Goal: Task Accomplishment & Management: Complete application form

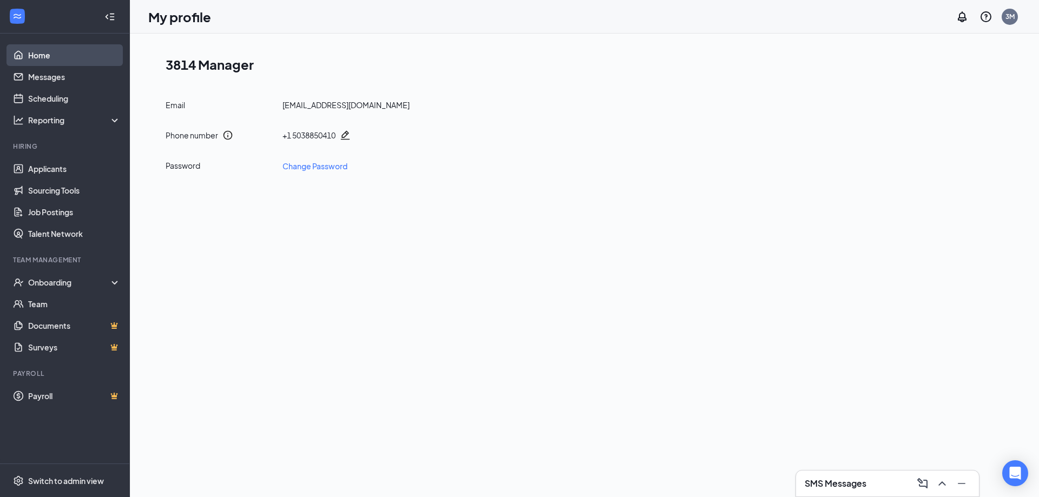
click at [45, 48] on link "Home" at bounding box center [74, 55] width 93 height 22
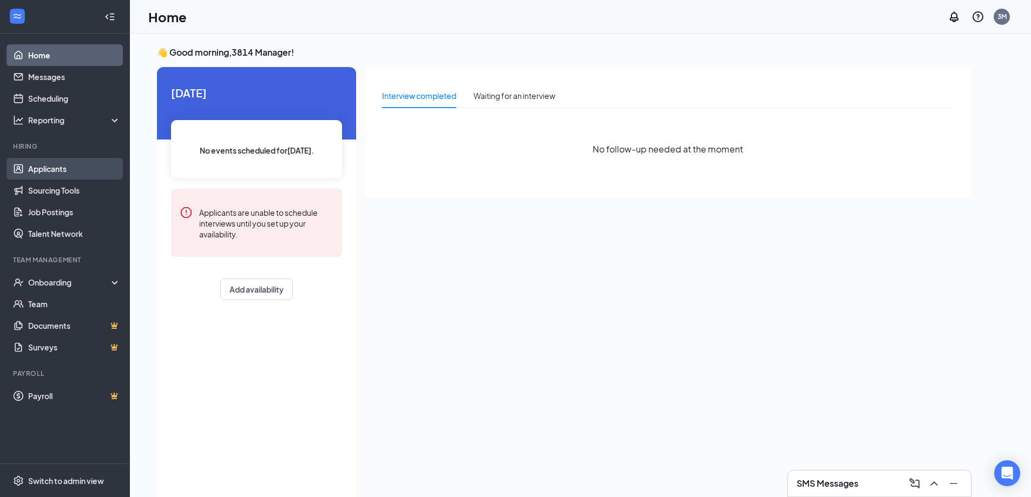
drag, startPoint x: 54, startPoint y: 166, endPoint x: 64, endPoint y: 176, distance: 14.6
click at [54, 168] on link "Applicants" at bounding box center [74, 169] width 93 height 22
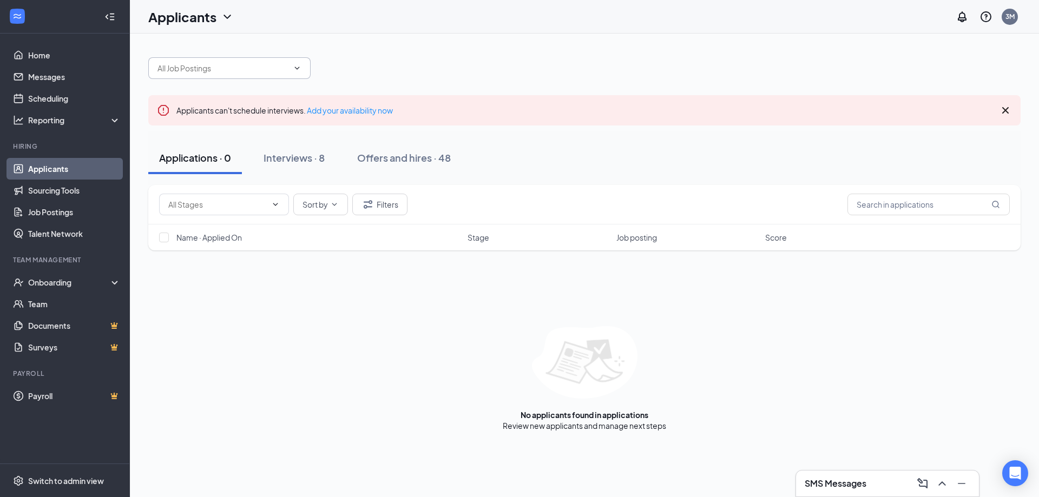
click at [292, 68] on span at bounding box center [296, 68] width 11 height 9
click at [302, 70] on span at bounding box center [229, 68] width 162 height 22
click at [288, 74] on span at bounding box center [229, 68] width 162 height 22
click at [299, 71] on icon "ChevronDown" at bounding box center [297, 68] width 9 height 9
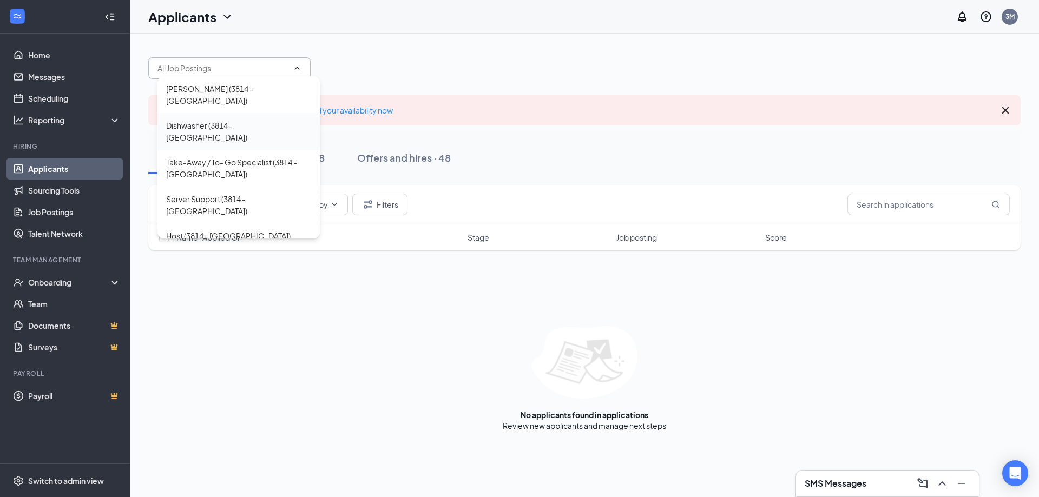
click at [196, 120] on div "Dishwasher (3814 - [GEOGRAPHIC_DATA])" at bounding box center [238, 132] width 145 height 24
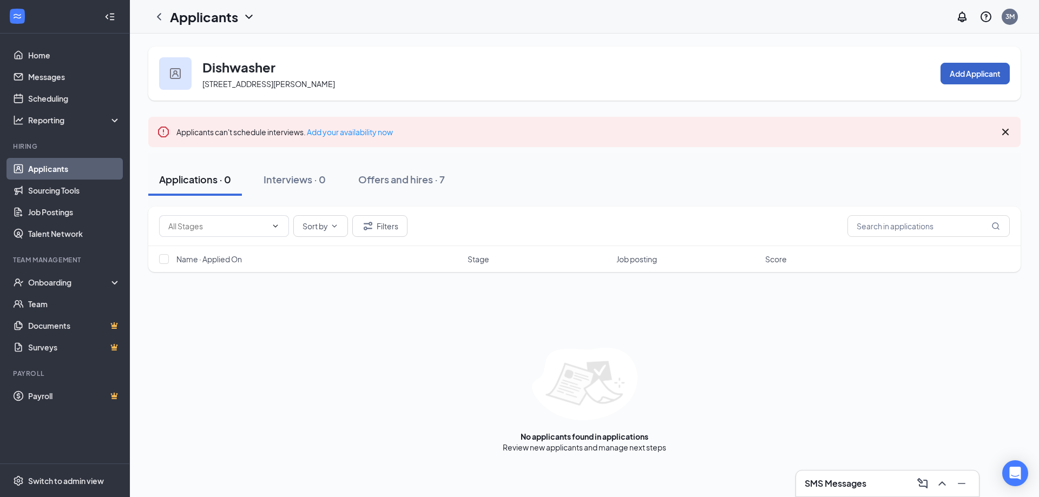
click at [986, 72] on button "Add Applicant" at bounding box center [974, 74] width 69 height 22
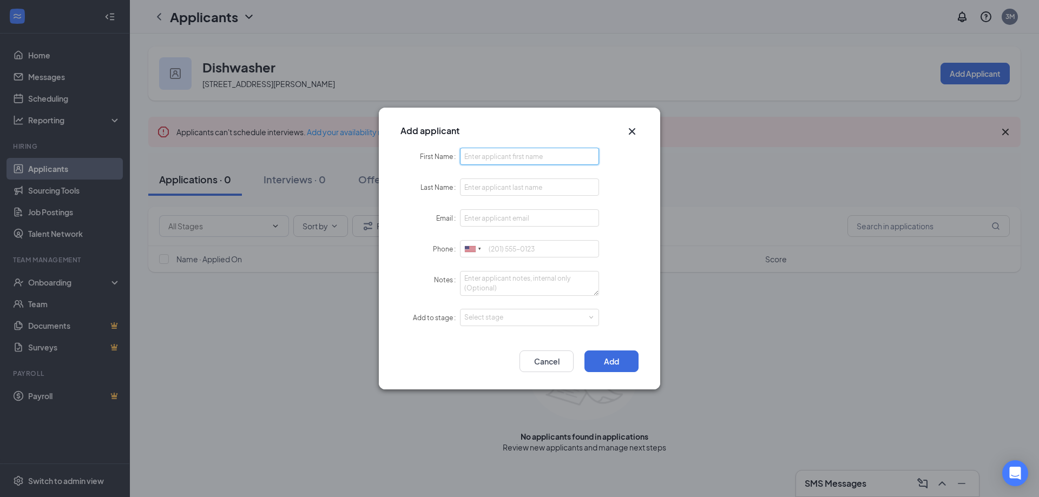
click at [493, 160] on input "First Name" at bounding box center [529, 156] width 139 height 17
type input "[PERSON_NAME]"
drag, startPoint x: 509, startPoint y: 175, endPoint x: 507, endPoint y: 181, distance: 6.2
click at [509, 176] on form "First Name [PERSON_NAME] Last Name Email Phone [GEOGRAPHIC_DATA] + 1 [GEOGRAPHI…" at bounding box center [519, 244] width 238 height 192
click at [507, 181] on input "Last Name" at bounding box center [529, 187] width 139 height 17
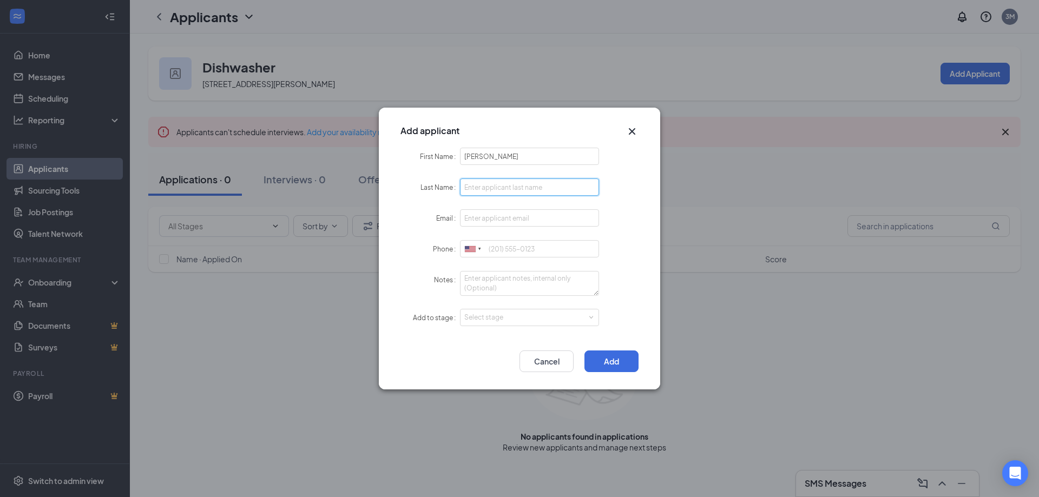
type input "b"
type input "Ventura"
click at [497, 220] on input "Email" at bounding box center [529, 217] width 139 height 17
type input "[EMAIL_ADDRESS][DOMAIN_NAME]"
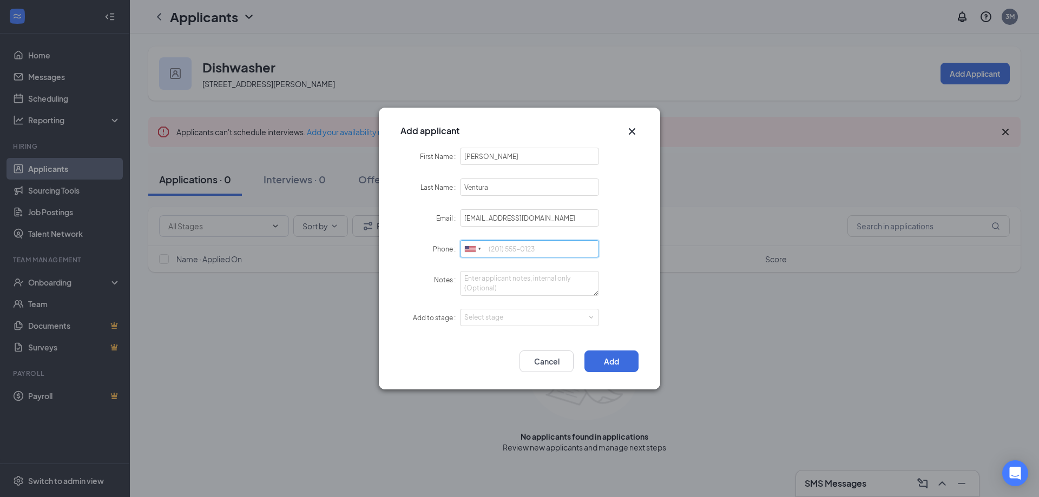
click at [496, 248] on input "Phone" at bounding box center [529, 248] width 139 height 17
click at [532, 320] on div "Select stage" at bounding box center [527, 317] width 126 height 11
type input "5039693988"
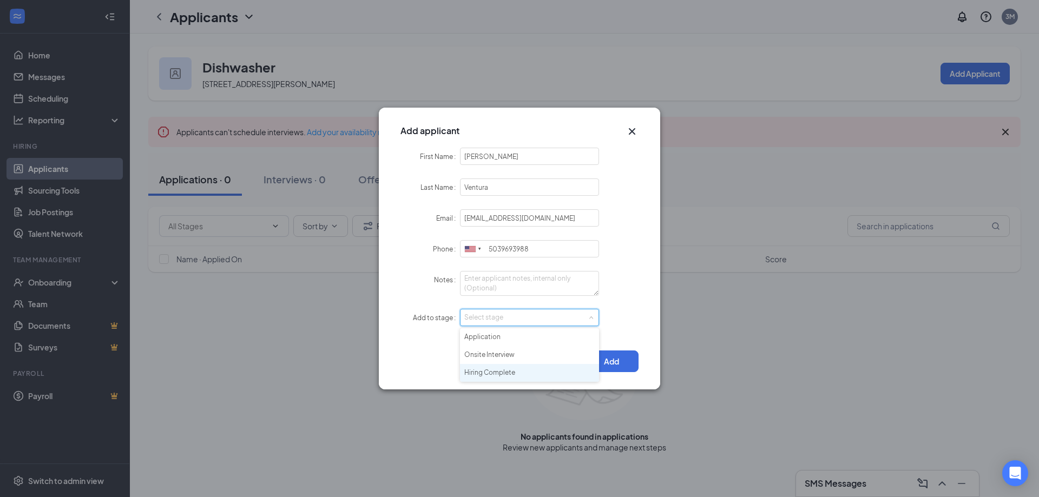
click at [491, 372] on li "Hiring Complete" at bounding box center [529, 373] width 139 height 18
click at [618, 358] on button "Add" at bounding box center [611, 362] width 54 height 22
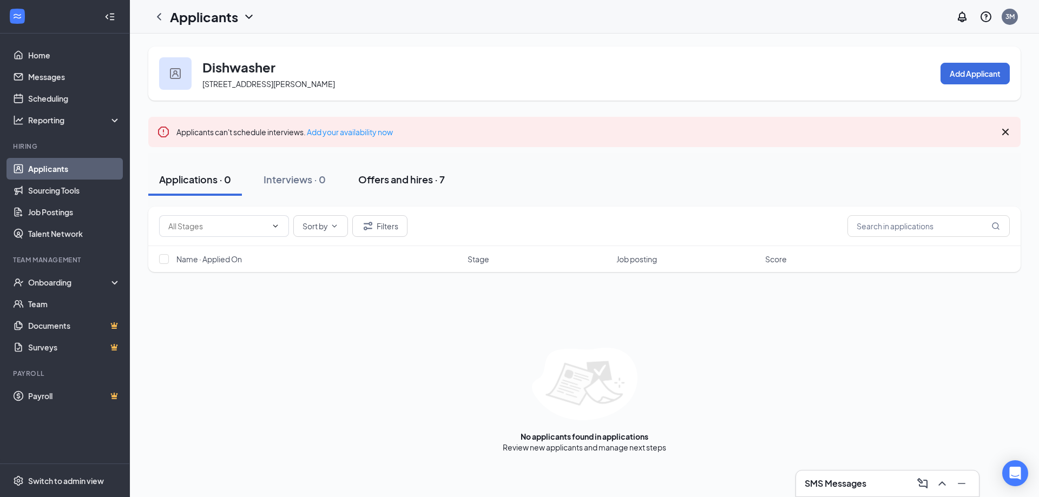
drag, startPoint x: 388, startPoint y: 179, endPoint x: 393, endPoint y: 181, distance: 6.0
click at [393, 181] on div "Offers and hires · 7" at bounding box center [401, 180] width 87 height 14
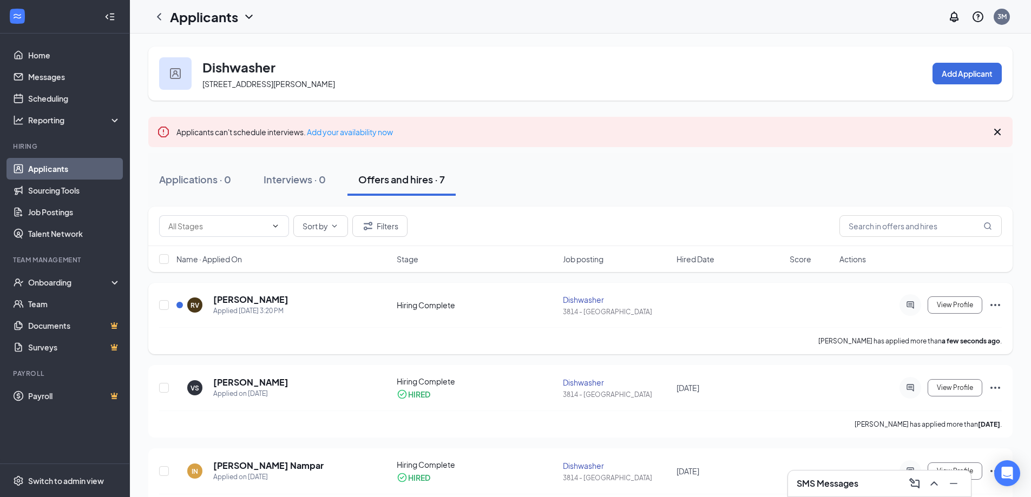
click at [992, 302] on icon "Ellipses" at bounding box center [994, 305] width 13 height 13
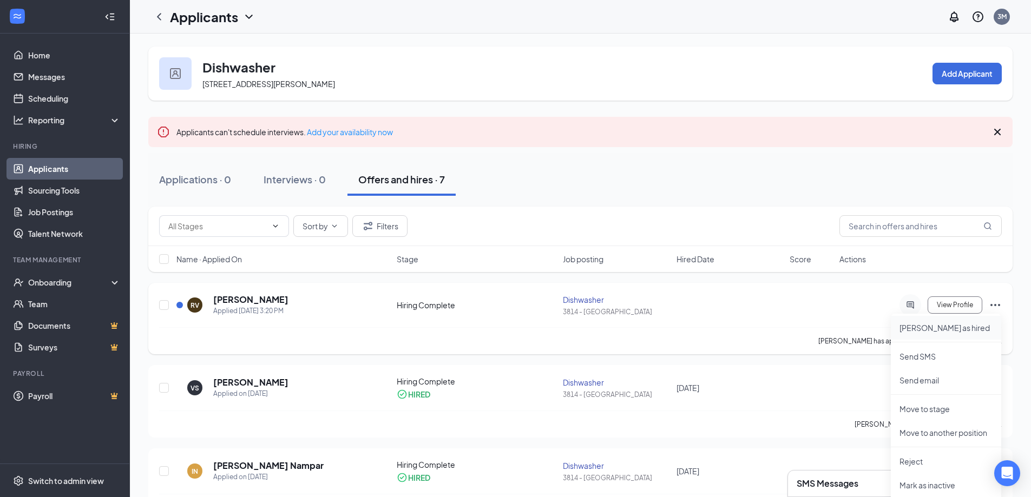
click at [924, 334] on li "[PERSON_NAME] as hired" at bounding box center [946, 328] width 110 height 24
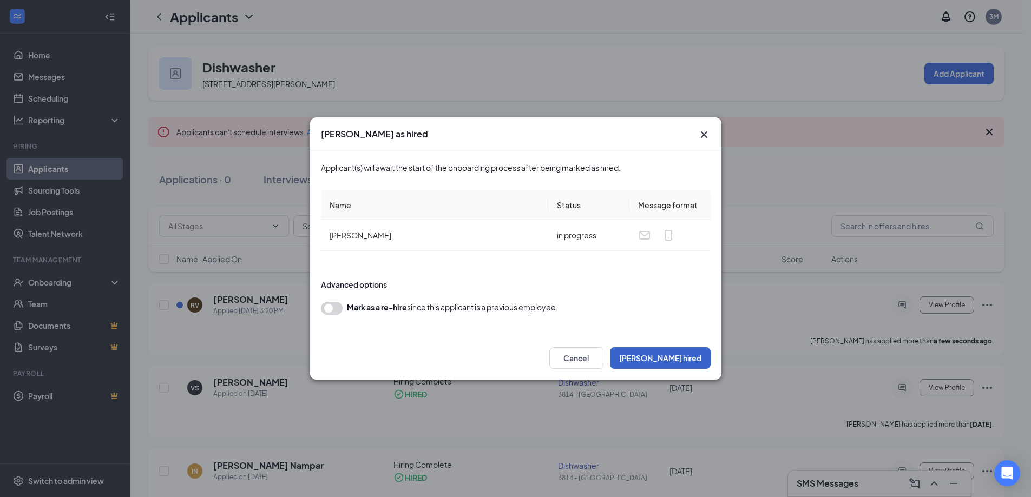
click at [684, 360] on button "[PERSON_NAME] hired" at bounding box center [660, 358] width 101 height 22
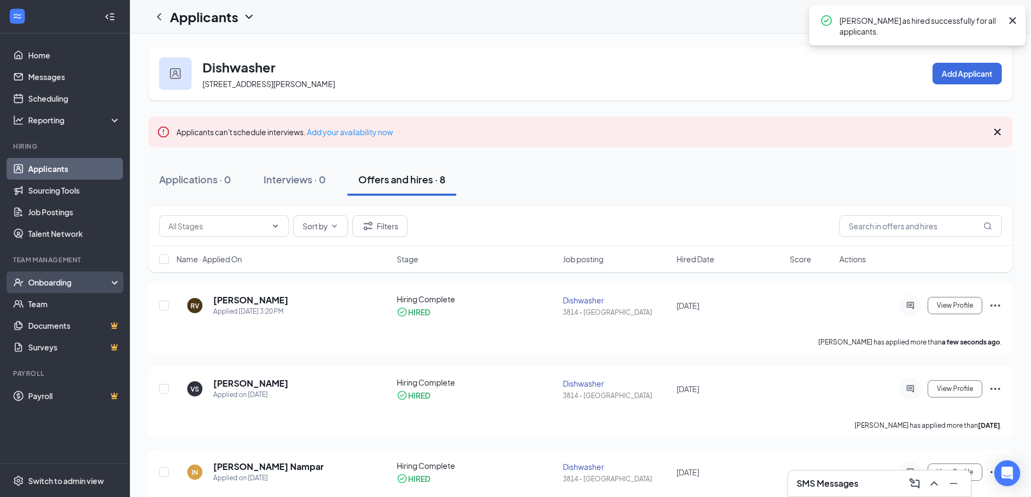
click at [41, 287] on div "Onboarding" at bounding box center [69, 282] width 83 height 11
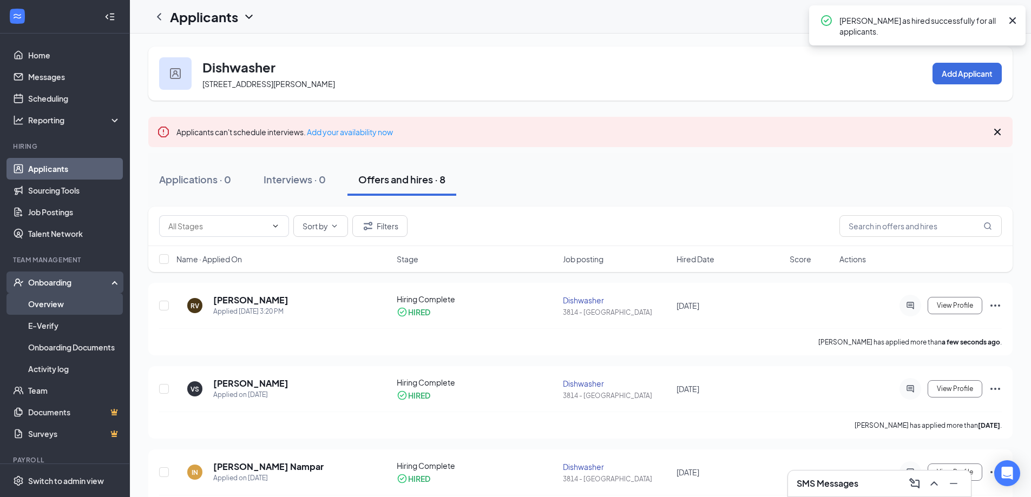
click at [45, 307] on link "Overview" at bounding box center [74, 304] width 93 height 22
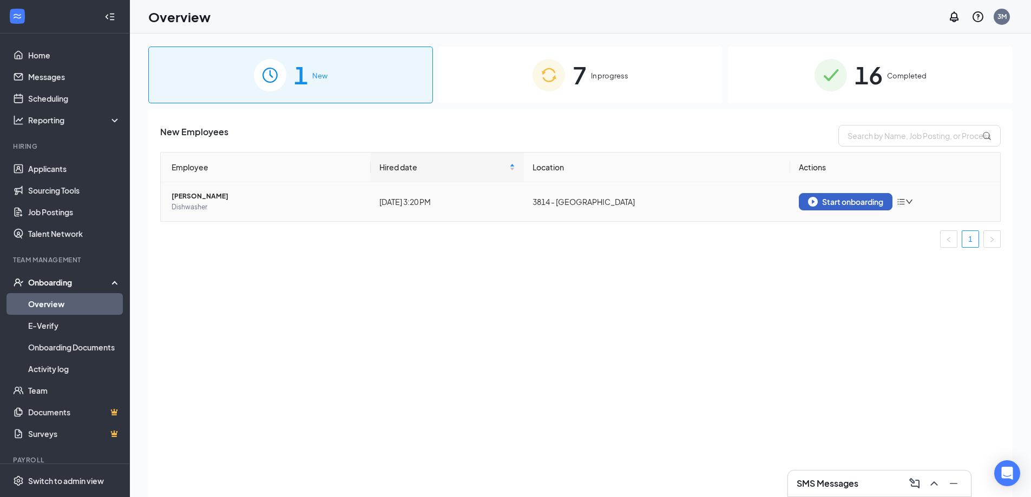
click at [861, 201] on div "Start onboarding" at bounding box center [845, 202] width 75 height 10
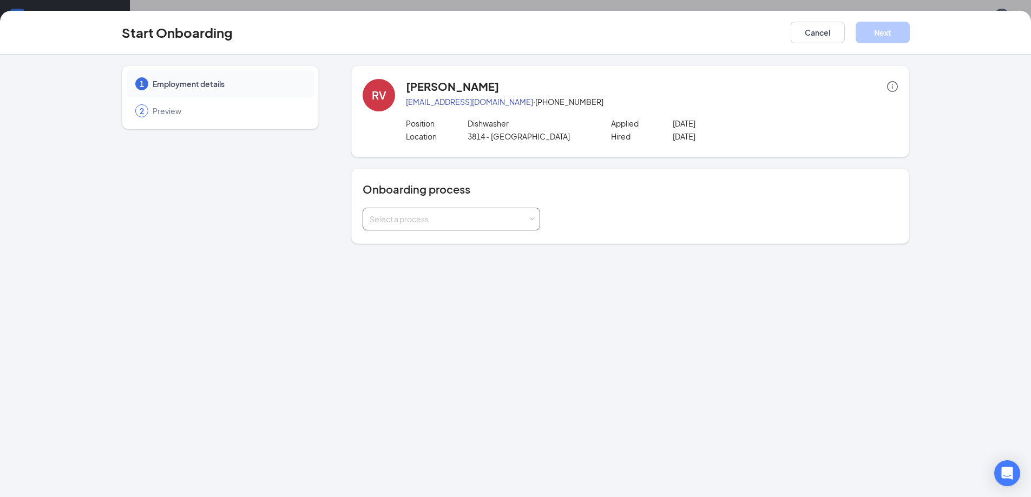
click at [483, 219] on div "Select a process" at bounding box center [449, 219] width 159 height 11
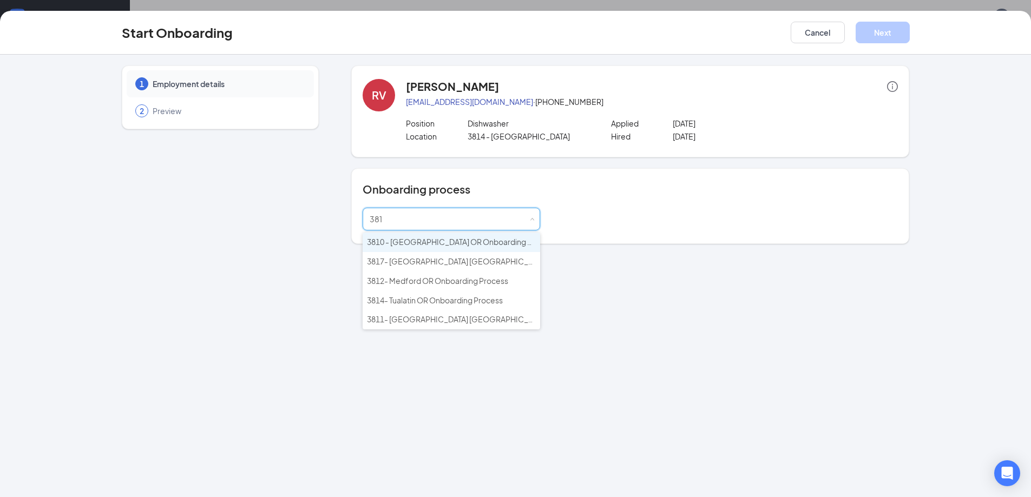
type input "3814"
click at [471, 242] on span "3814- Tualatin OR Onboarding Process" at bounding box center [435, 242] width 136 height 10
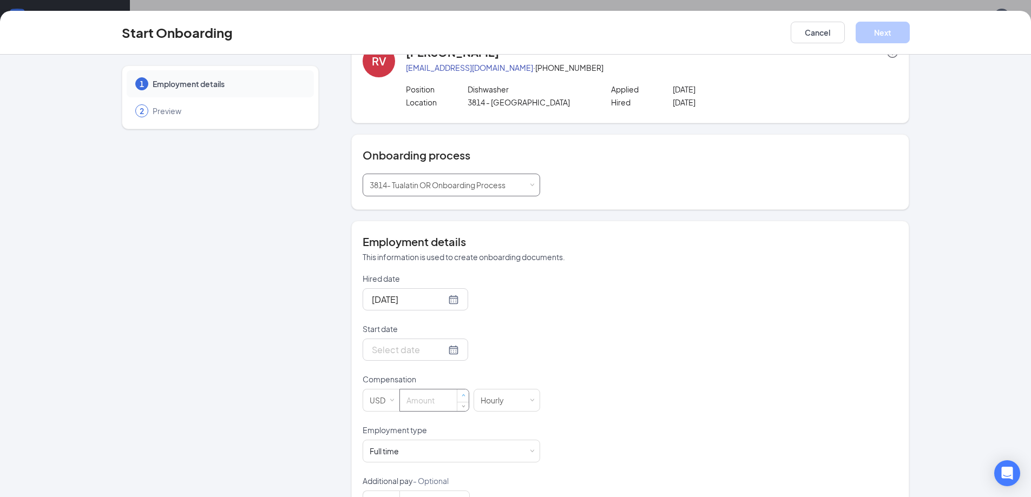
scroll to position [75, 0]
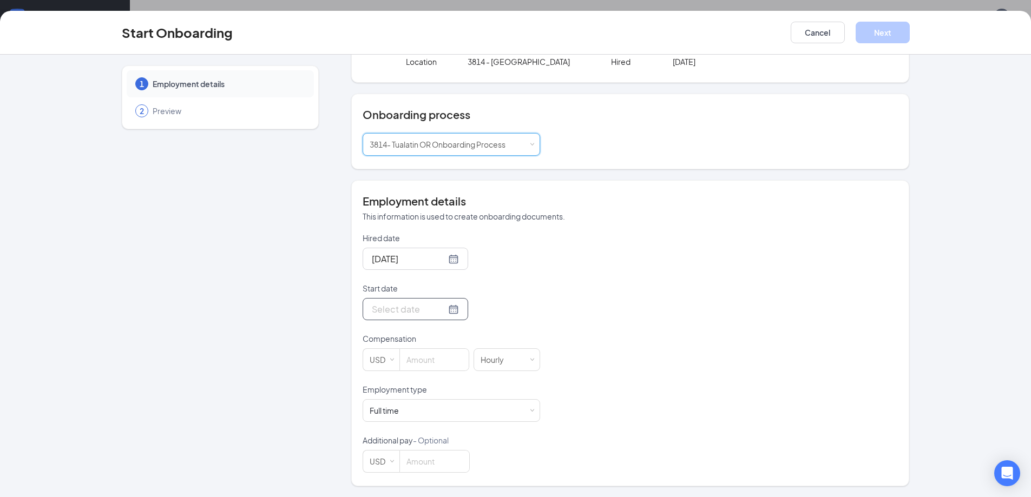
click at [406, 306] on input "Start date" at bounding box center [409, 309] width 74 height 14
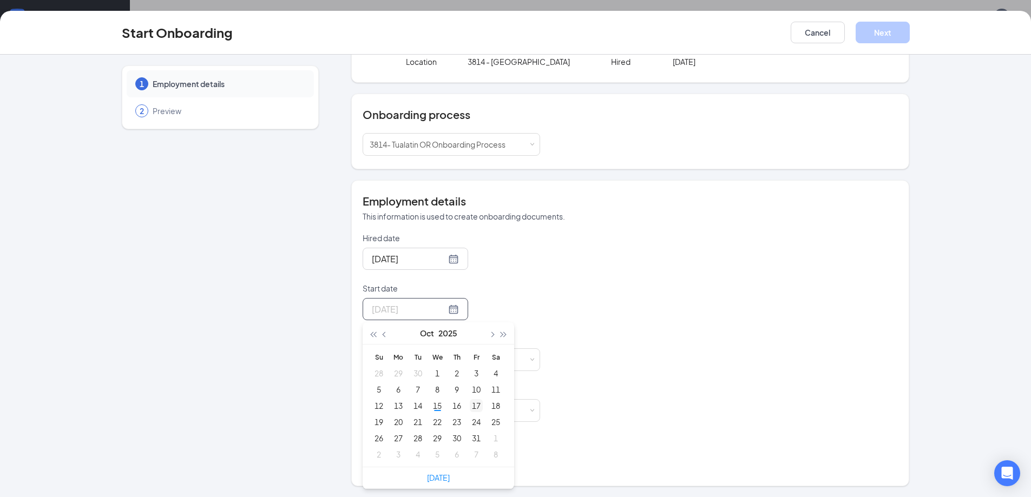
type input "[DATE]"
click at [472, 411] on div "17" at bounding box center [476, 405] width 13 height 13
click at [413, 365] on input at bounding box center [434, 360] width 69 height 22
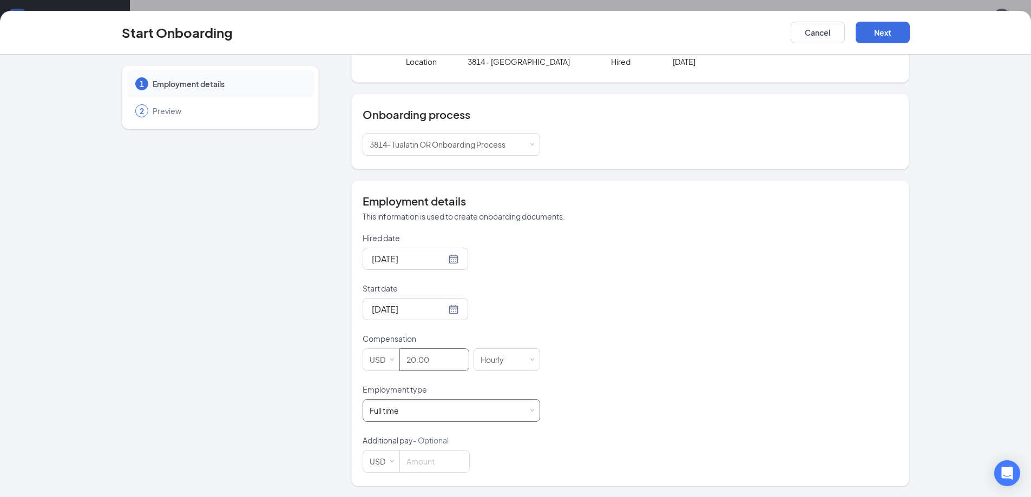
type input "20"
click at [443, 418] on div "Full time Works 30+ hours per week and is reasonably expected to work" at bounding box center [451, 411] width 163 height 22
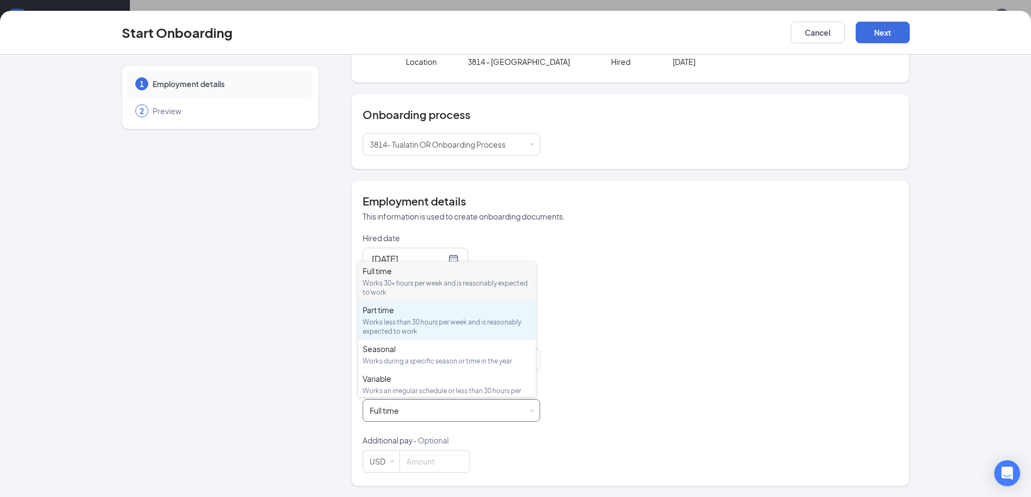
click at [385, 315] on div "Part time Works less than 30 hours per week and is reasonably expected to work" at bounding box center [446, 320] width 169 height 31
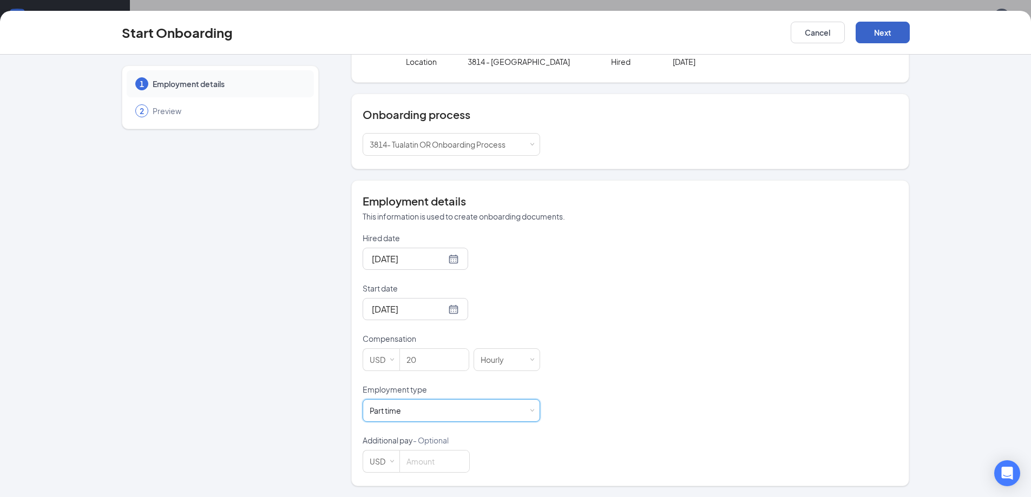
click at [887, 31] on button "Next" at bounding box center [882, 33] width 54 height 22
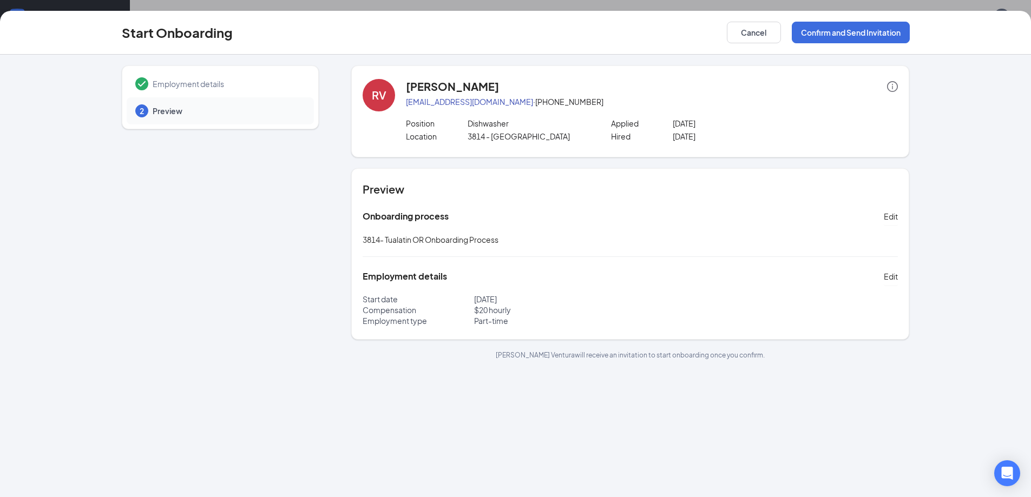
scroll to position [0, 0]
click at [833, 34] on button "Confirm and Send Invitation" at bounding box center [851, 33] width 118 height 22
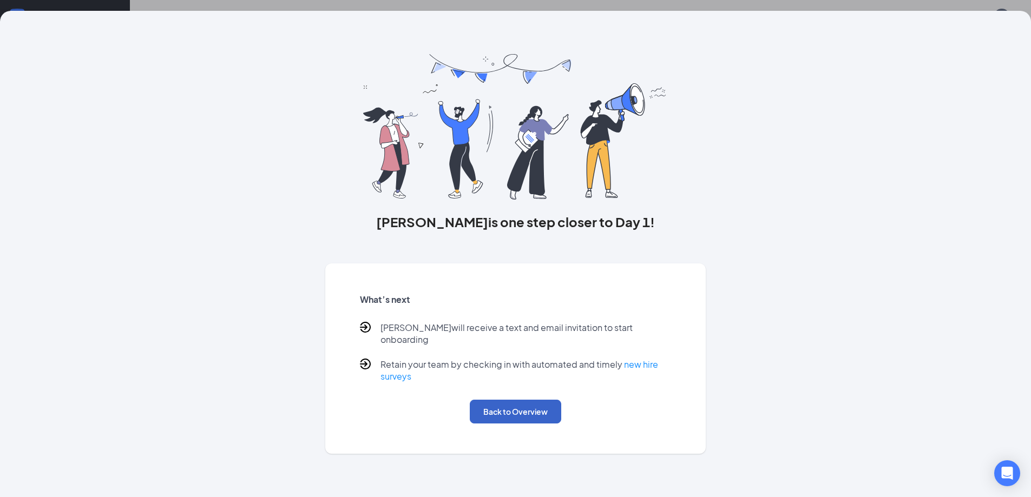
click at [522, 400] on button "Back to Overview" at bounding box center [515, 412] width 91 height 24
